Goal: Task Accomplishment & Management: Complete application form

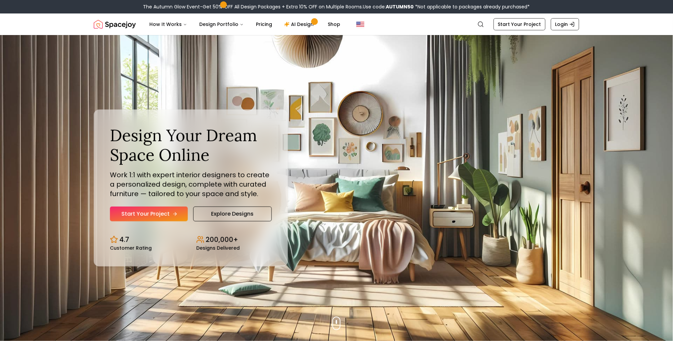
click at [141, 214] on link "Start Your Project" at bounding box center [149, 214] width 78 height 15
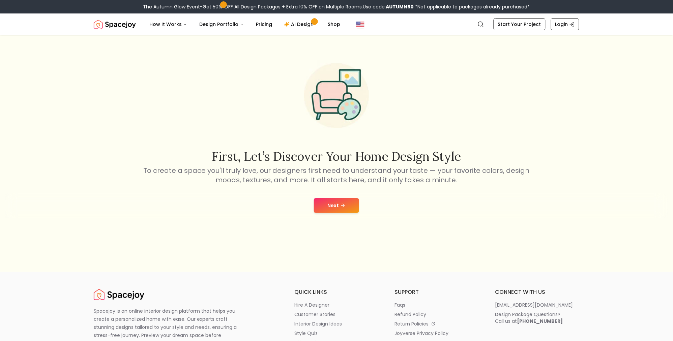
scroll to position [71, 0]
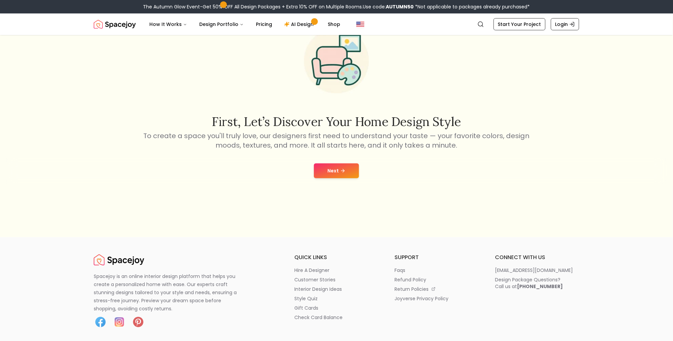
click at [339, 168] on button "Next" at bounding box center [336, 171] width 45 height 15
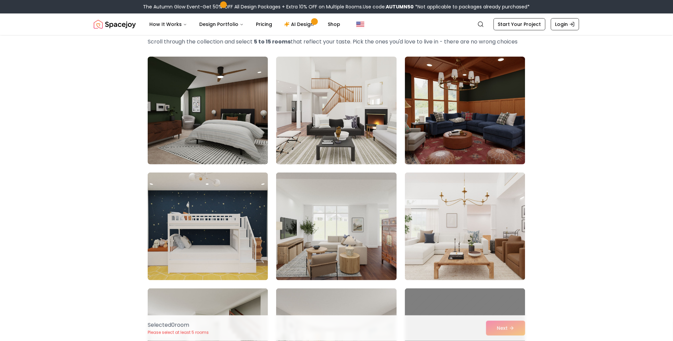
scroll to position [35, 0]
